Goal: Transaction & Acquisition: Purchase product/service

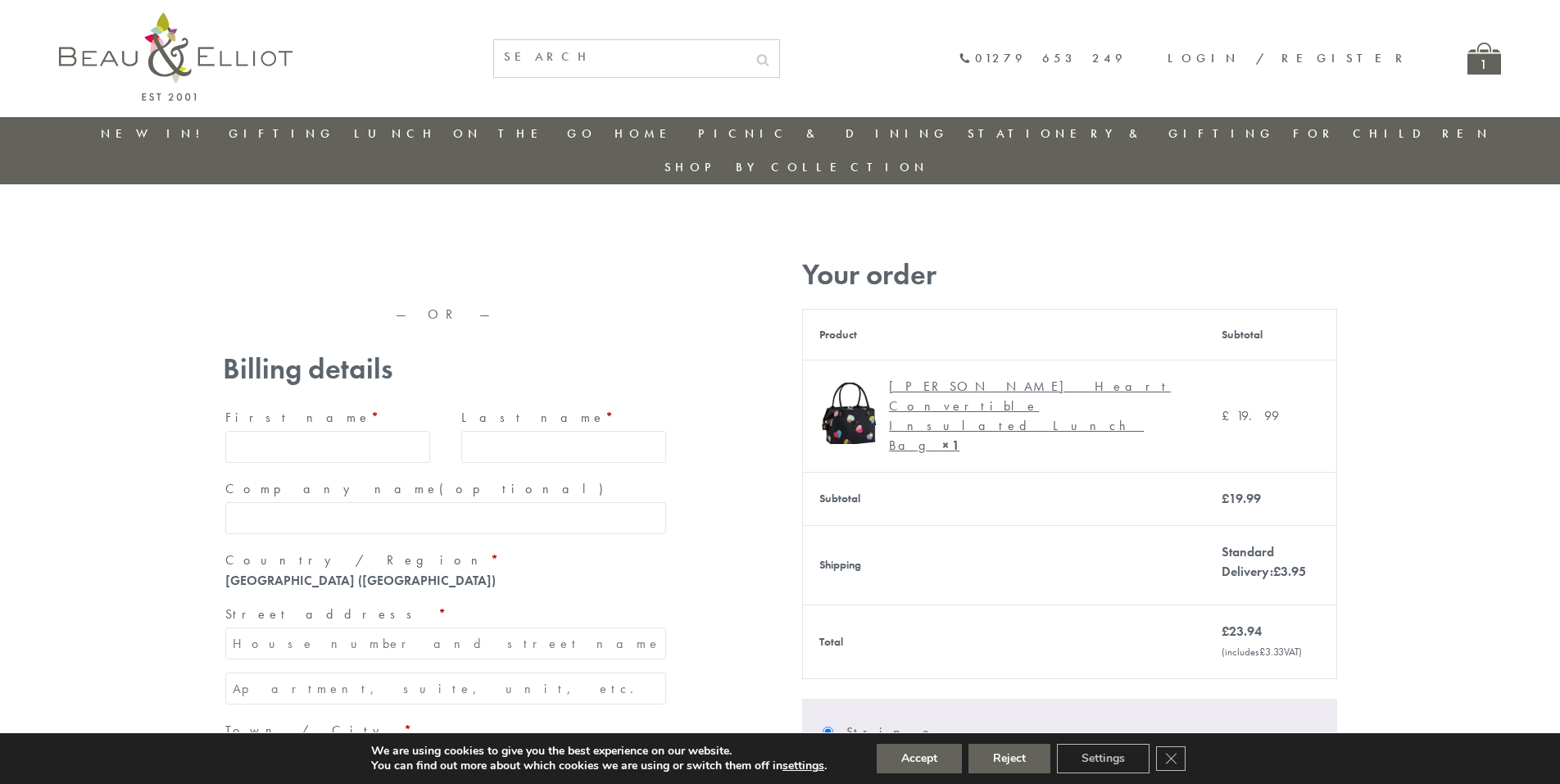
type input "[EMAIL_ADDRESS][DOMAIN_NAME]"
type input "[PERSON_NAME]"
type input "23, [GEOGRAPHIC_DATA], [GEOGRAPHIC_DATA]"
type input "[GEOGRAPHIC_DATA]"
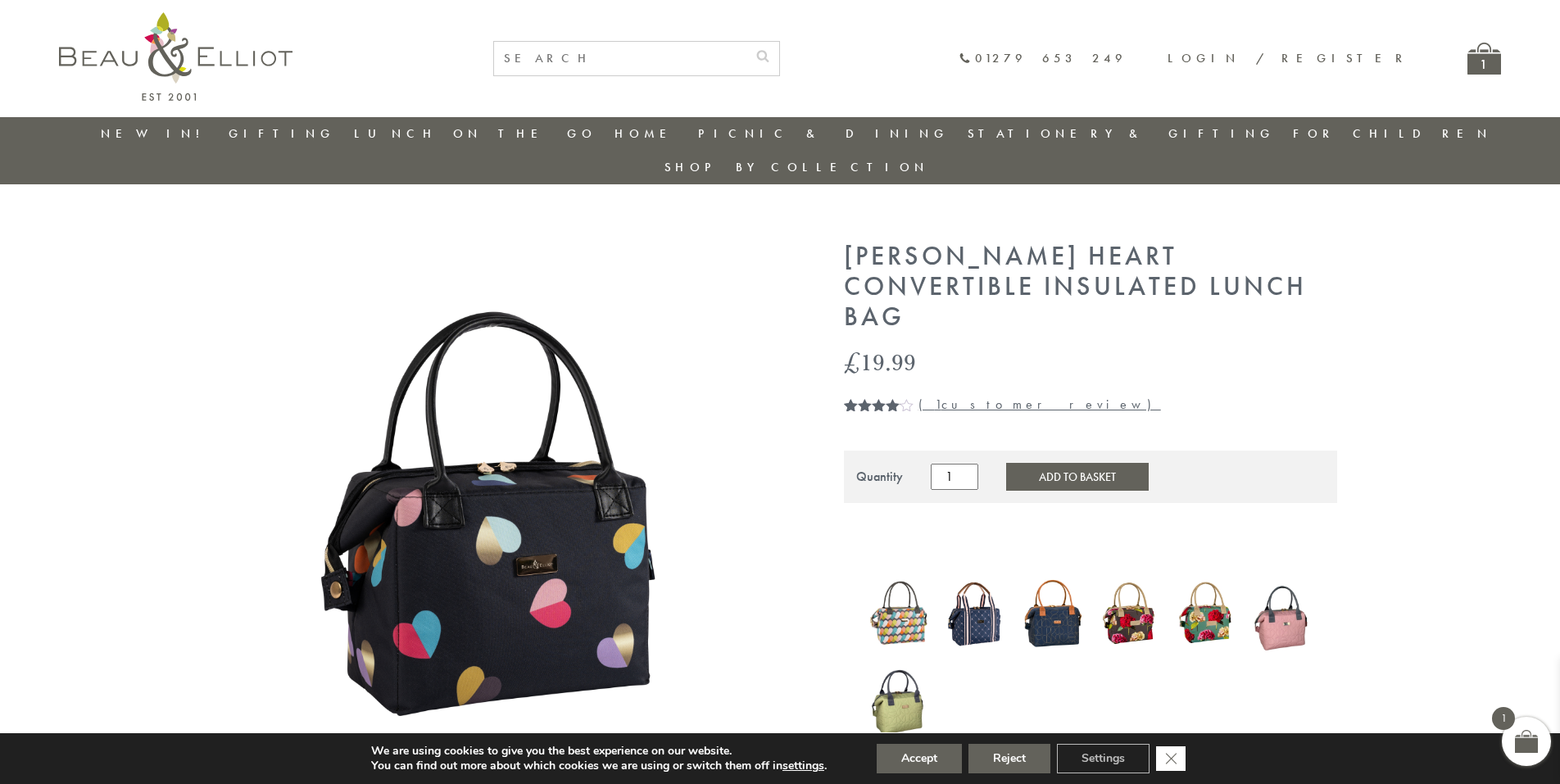
click at [1173, 758] on icon "Close GDPR Cookie Banner" at bounding box center [1171, 757] width 30 height 24
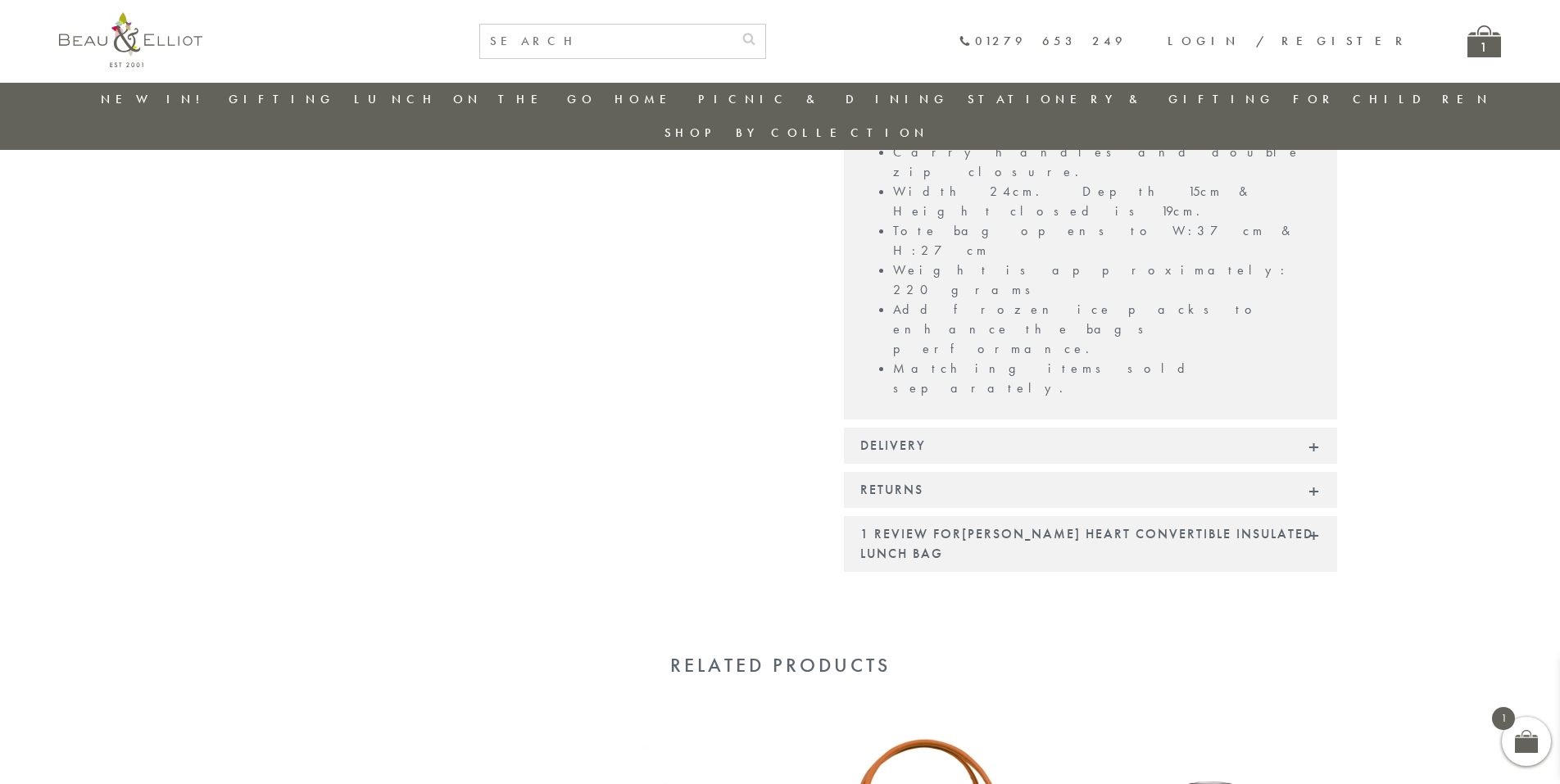
scroll to position [1363, 0]
